Goal: Find specific page/section: Find specific page/section

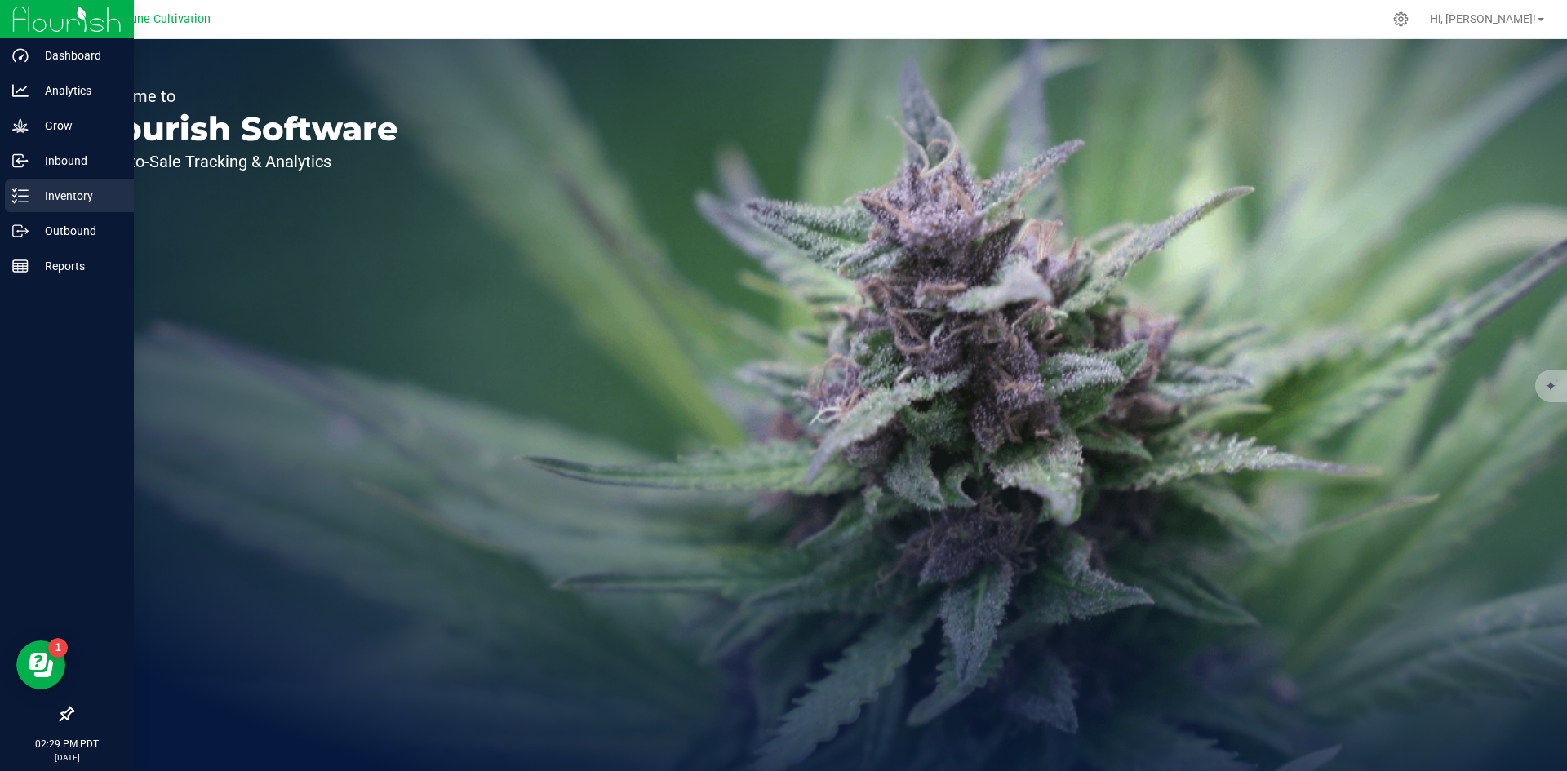
click at [20, 197] on icon at bounding box center [20, 196] width 16 height 16
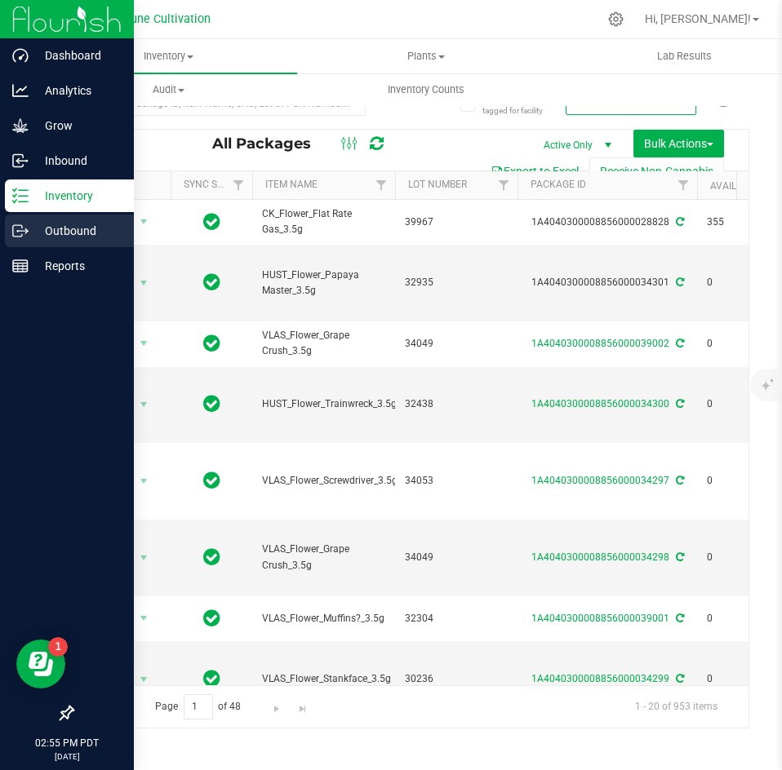
click at [24, 230] on icon at bounding box center [20, 231] width 16 height 16
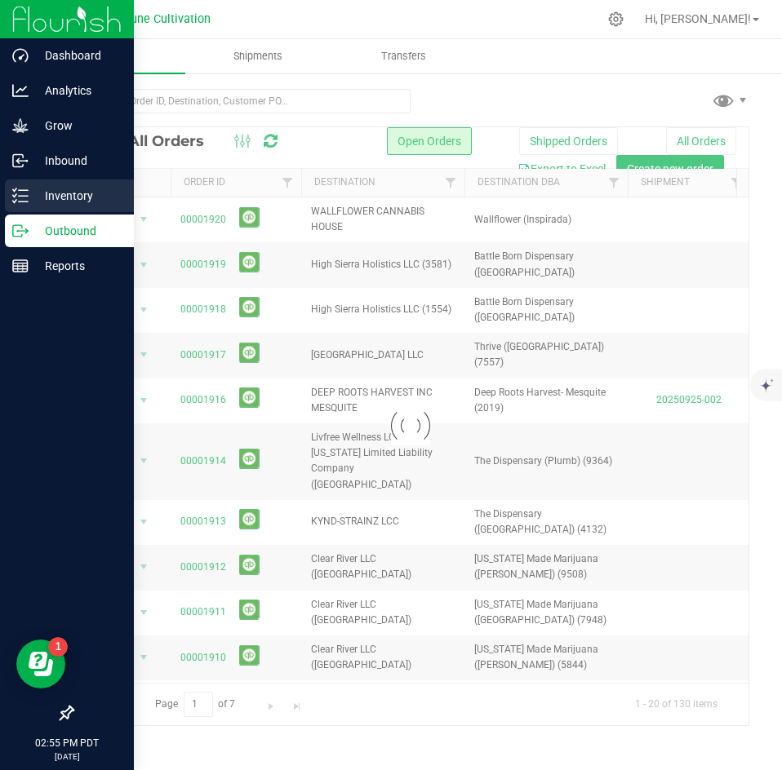
click at [56, 197] on p "Inventory" at bounding box center [78, 196] width 98 height 20
